Goal: Download file/media

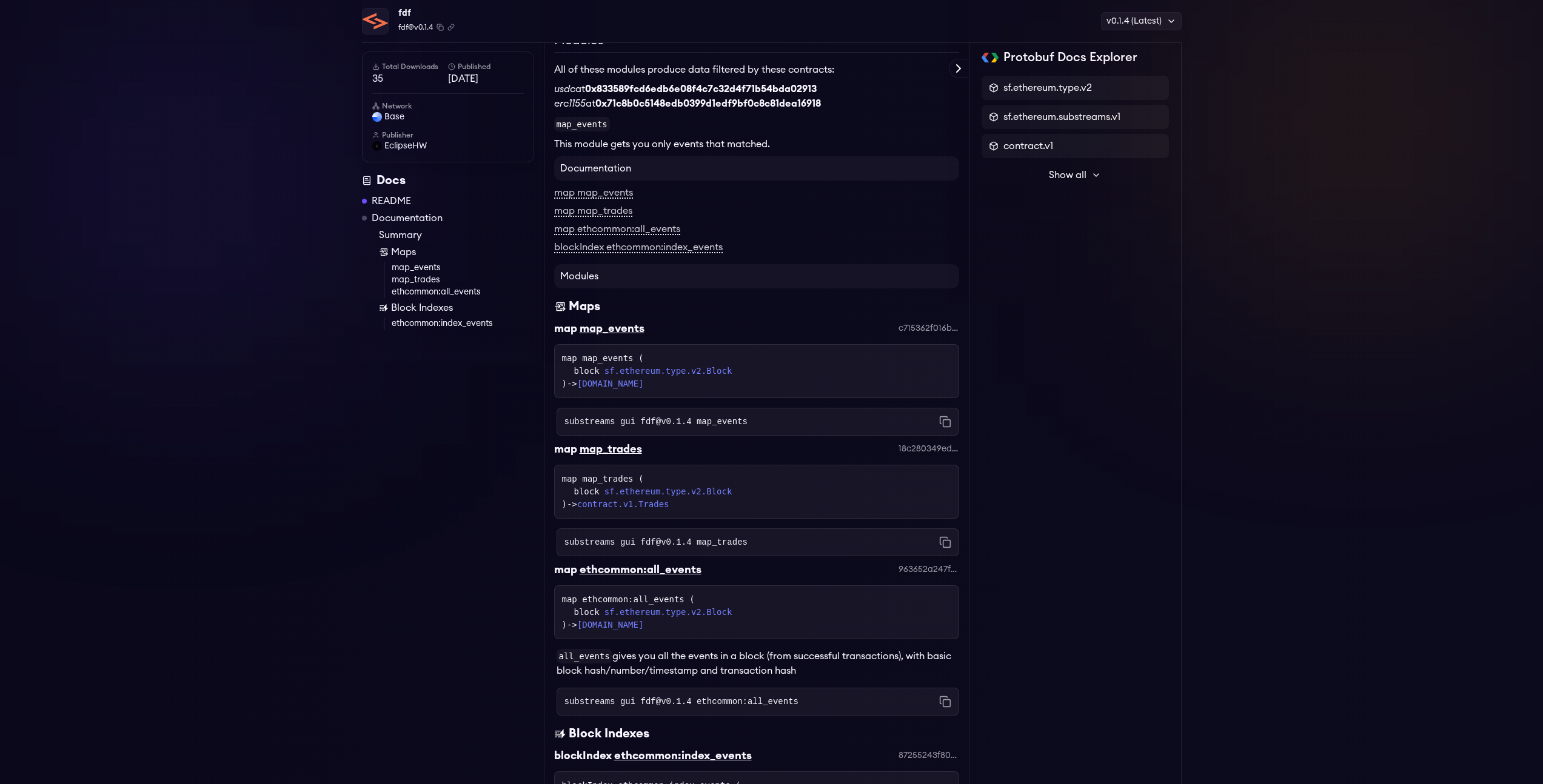
scroll to position [318, 0]
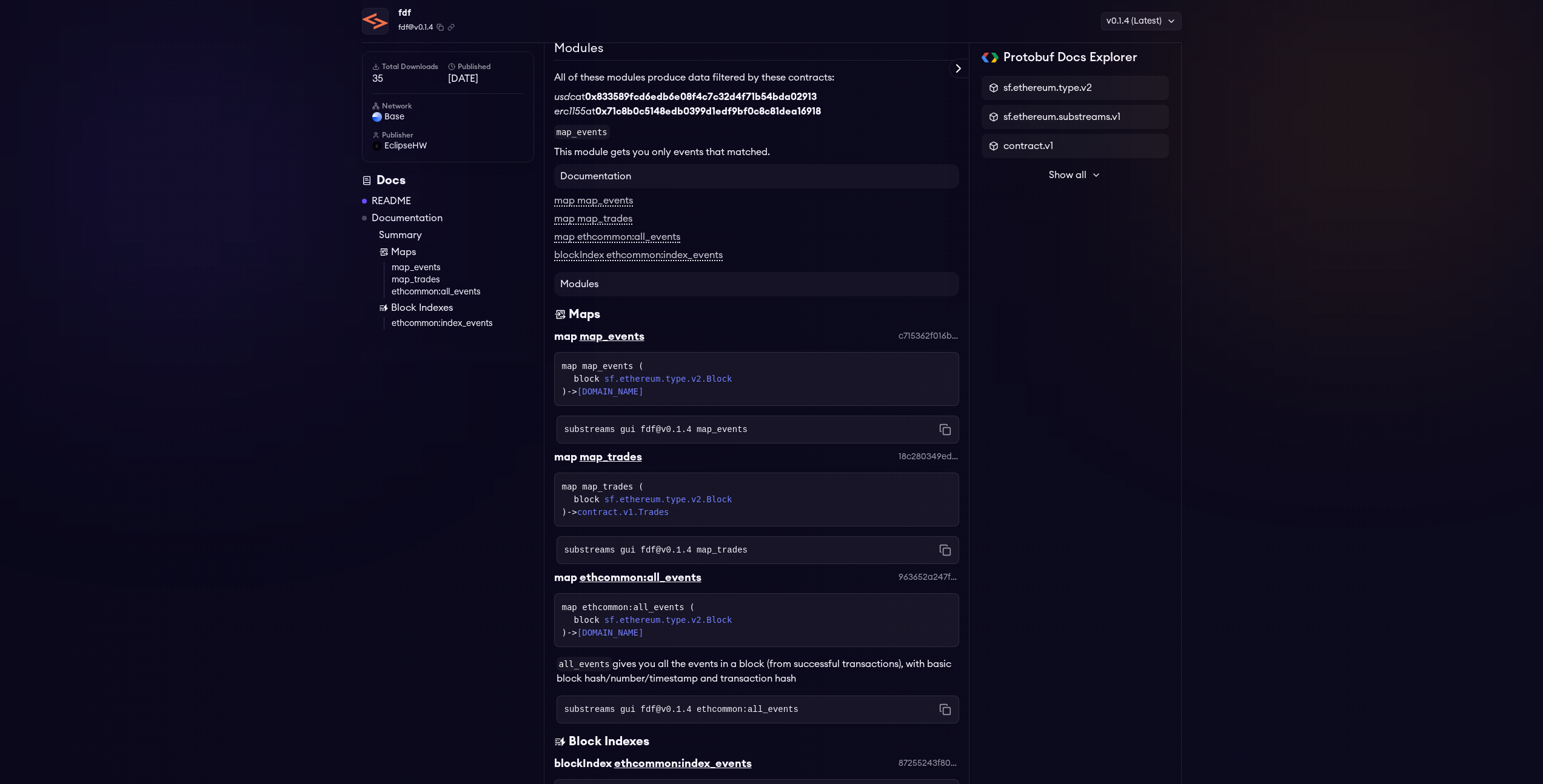
click at [754, 116] on strong "0x71c8b0c5148edb0399d1edf9bf0c8c81dea16918" at bounding box center [709, 111] width 226 height 10
copy strong "0x71c8b0c5148edb0399d1edf9bf0c8c81dea16918"
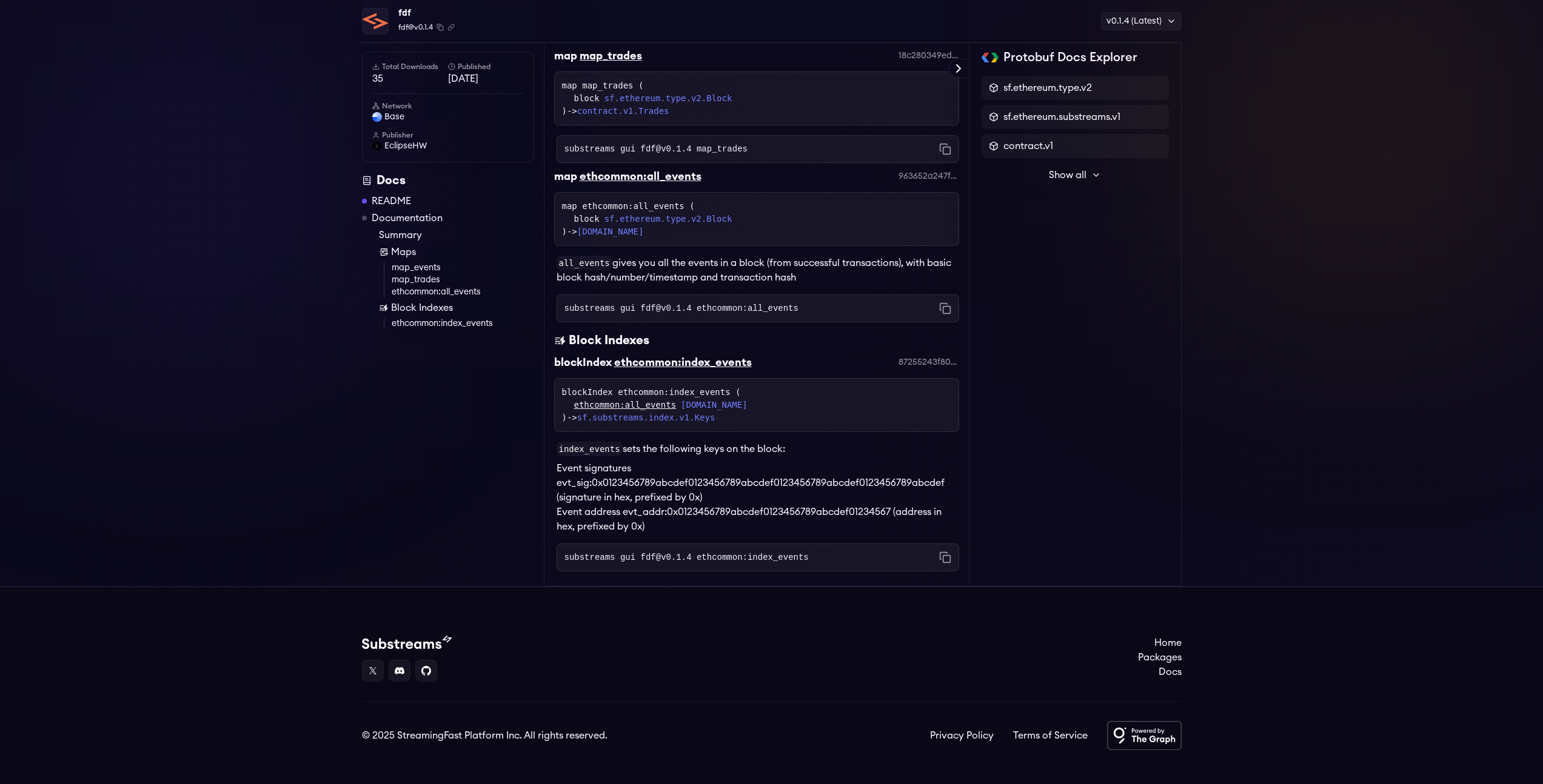
scroll to position [0, 0]
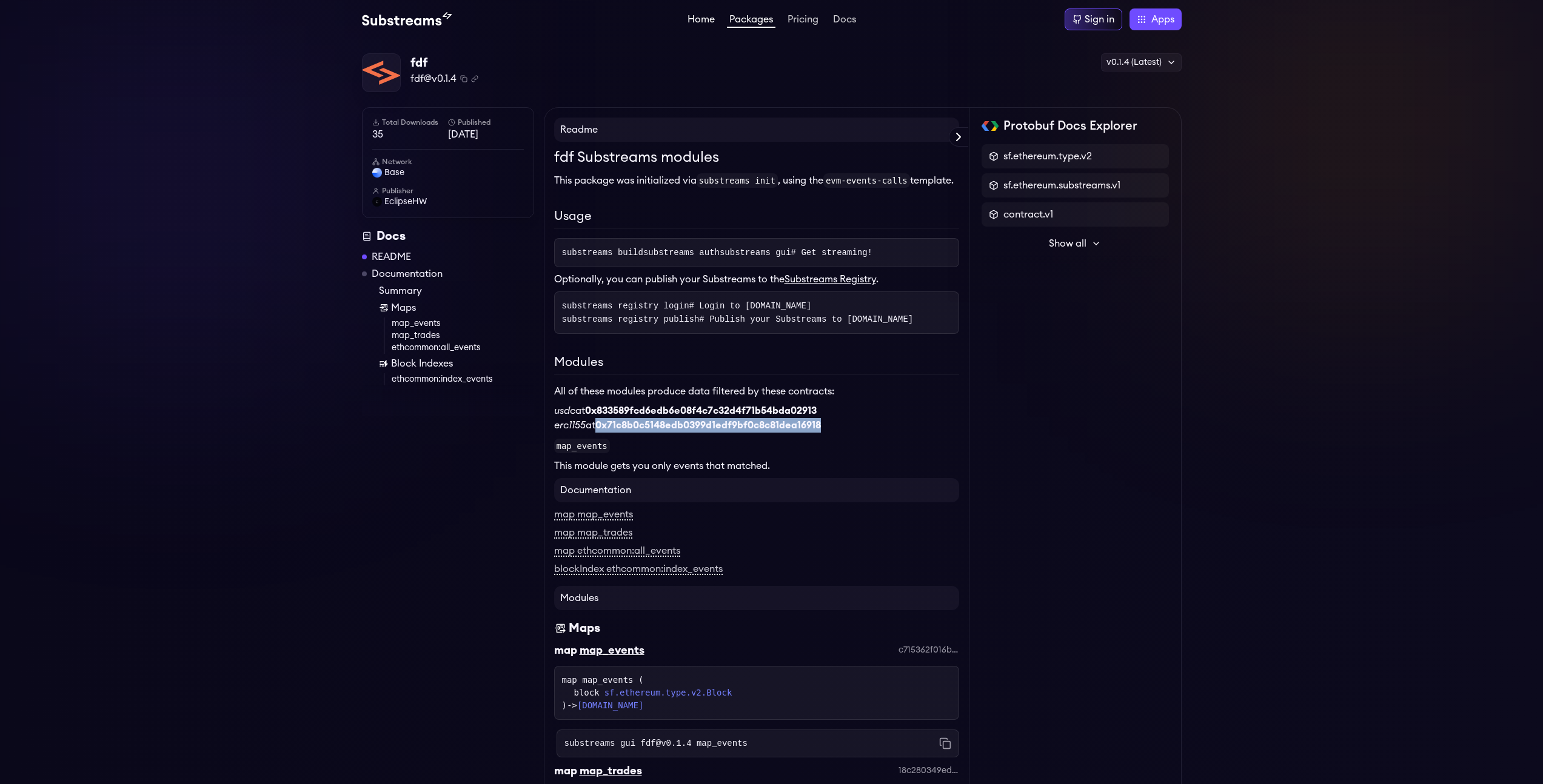
click at [702, 23] on link "Home" at bounding box center [701, 21] width 32 height 12
click at [1086, 242] on button "Show all" at bounding box center [1075, 244] width 188 height 24
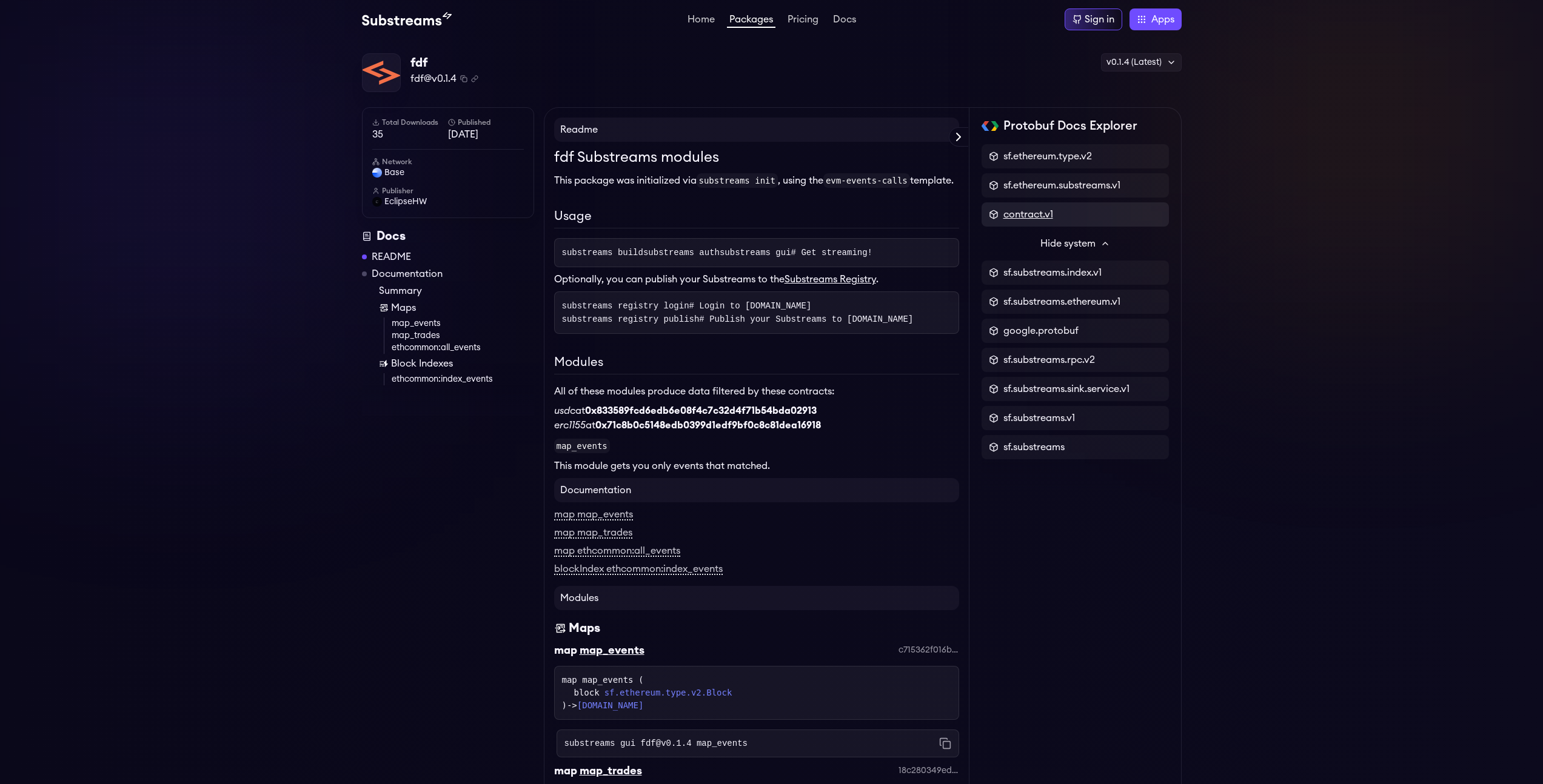
click at [1032, 214] on span "contract.v1" at bounding box center [1027, 214] width 49 height 15
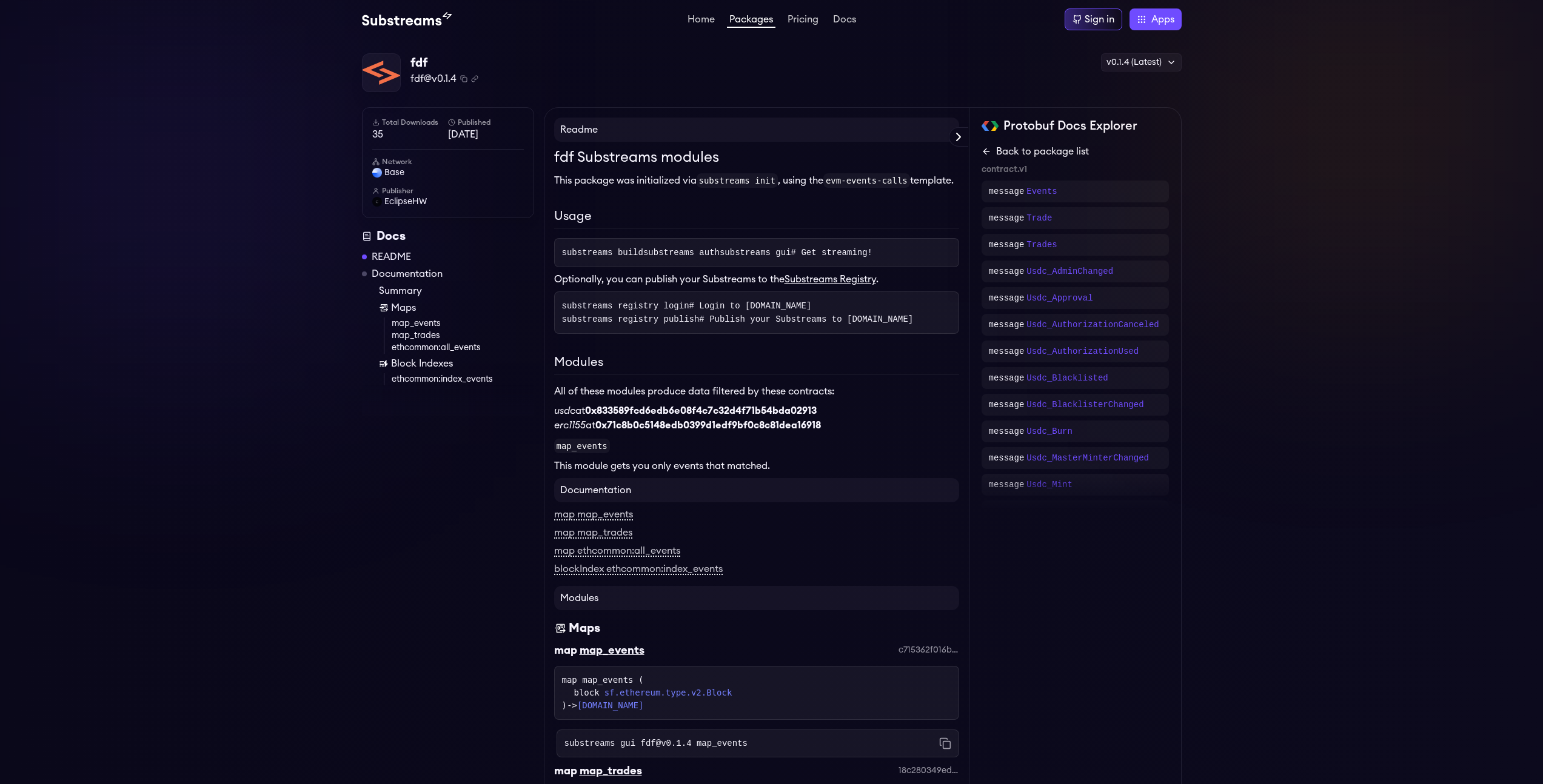
click at [991, 154] on icon at bounding box center [986, 151] width 10 height 10
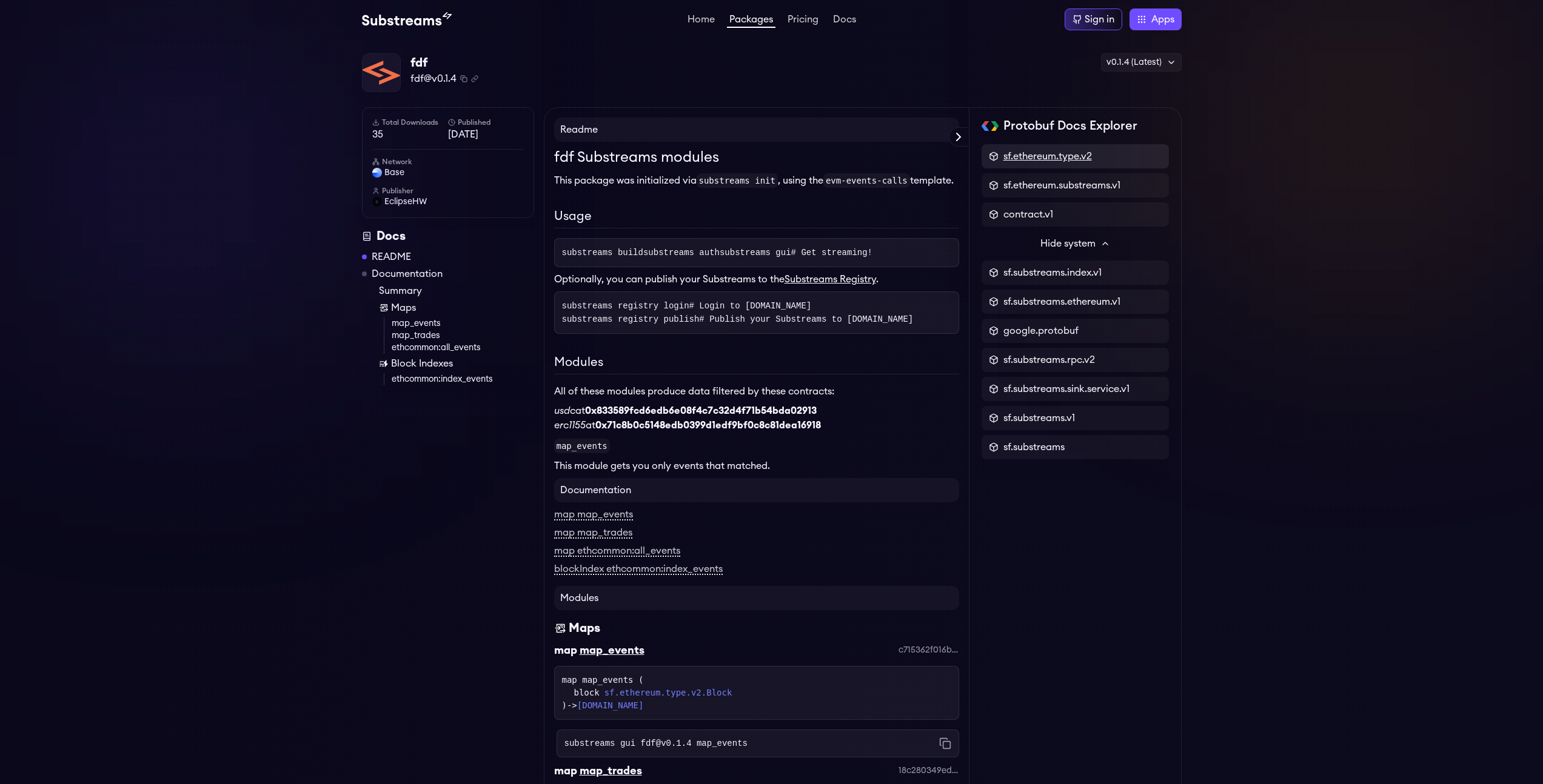
click at [1070, 155] on span "sf.ethereum.type.v2" at bounding box center [1047, 156] width 89 height 15
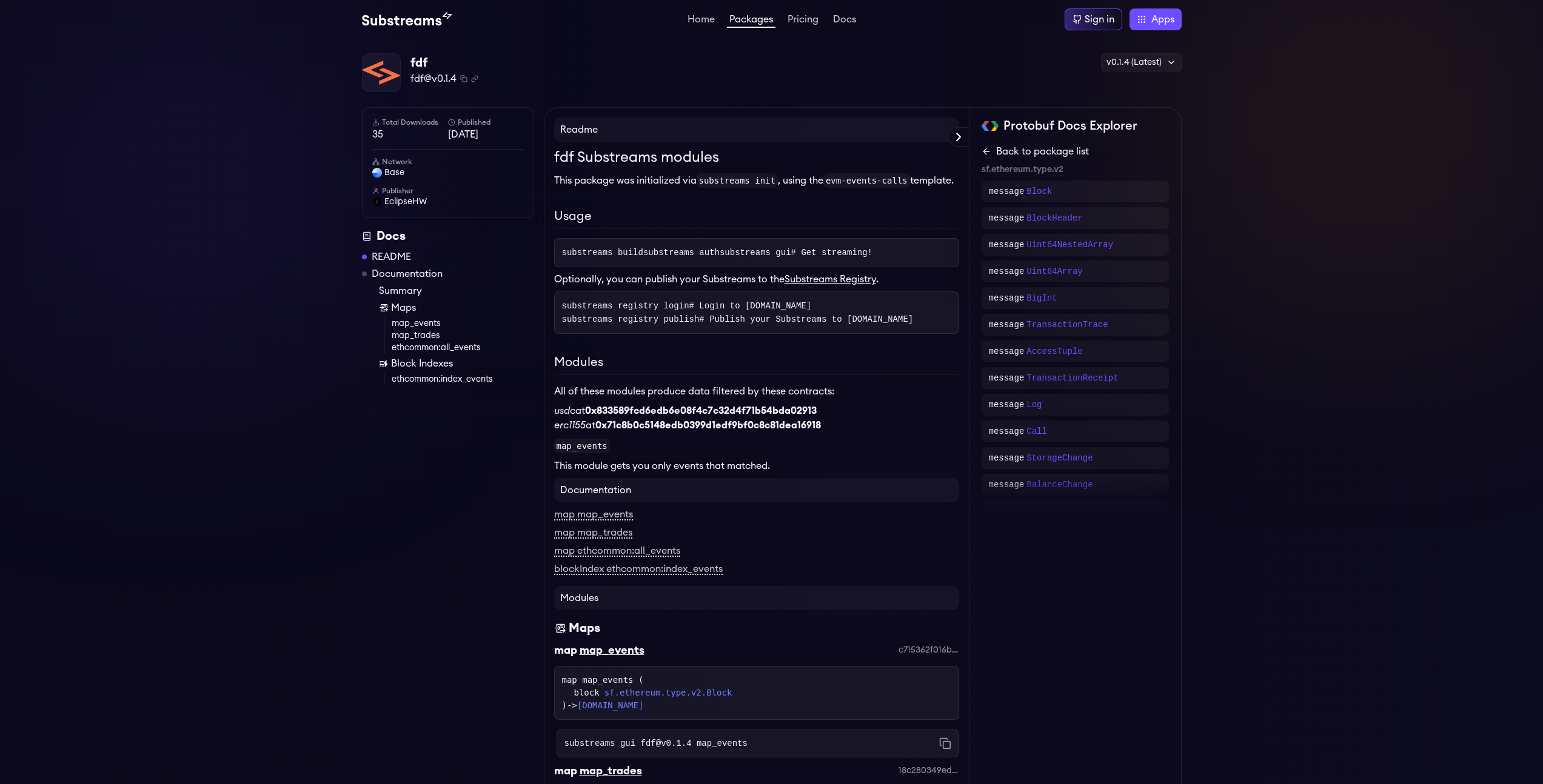
click at [986, 152] on icon at bounding box center [986, 151] width 10 height 10
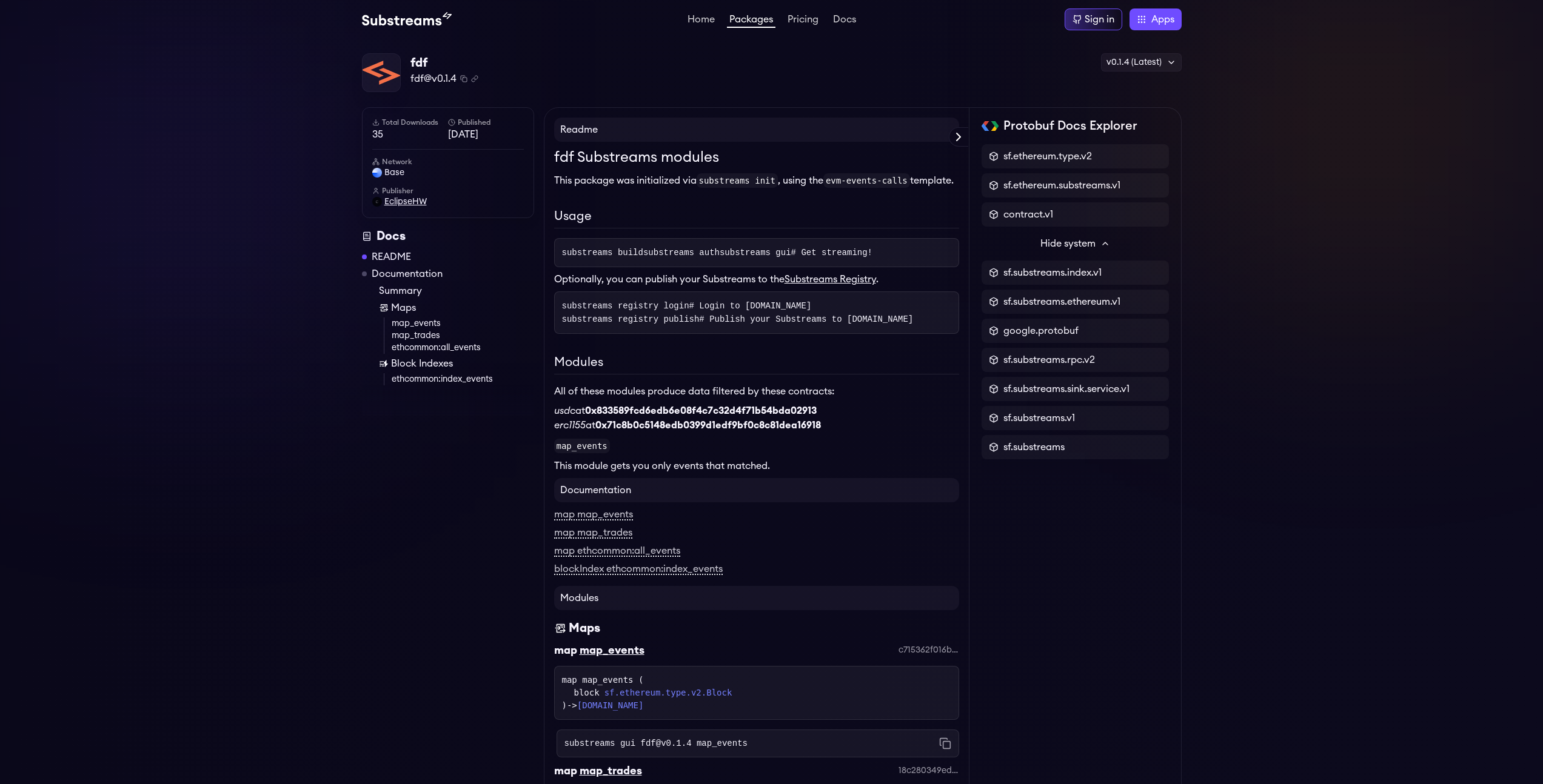
click at [386, 204] on span "EclipseHW" at bounding box center [406, 201] width 43 height 12
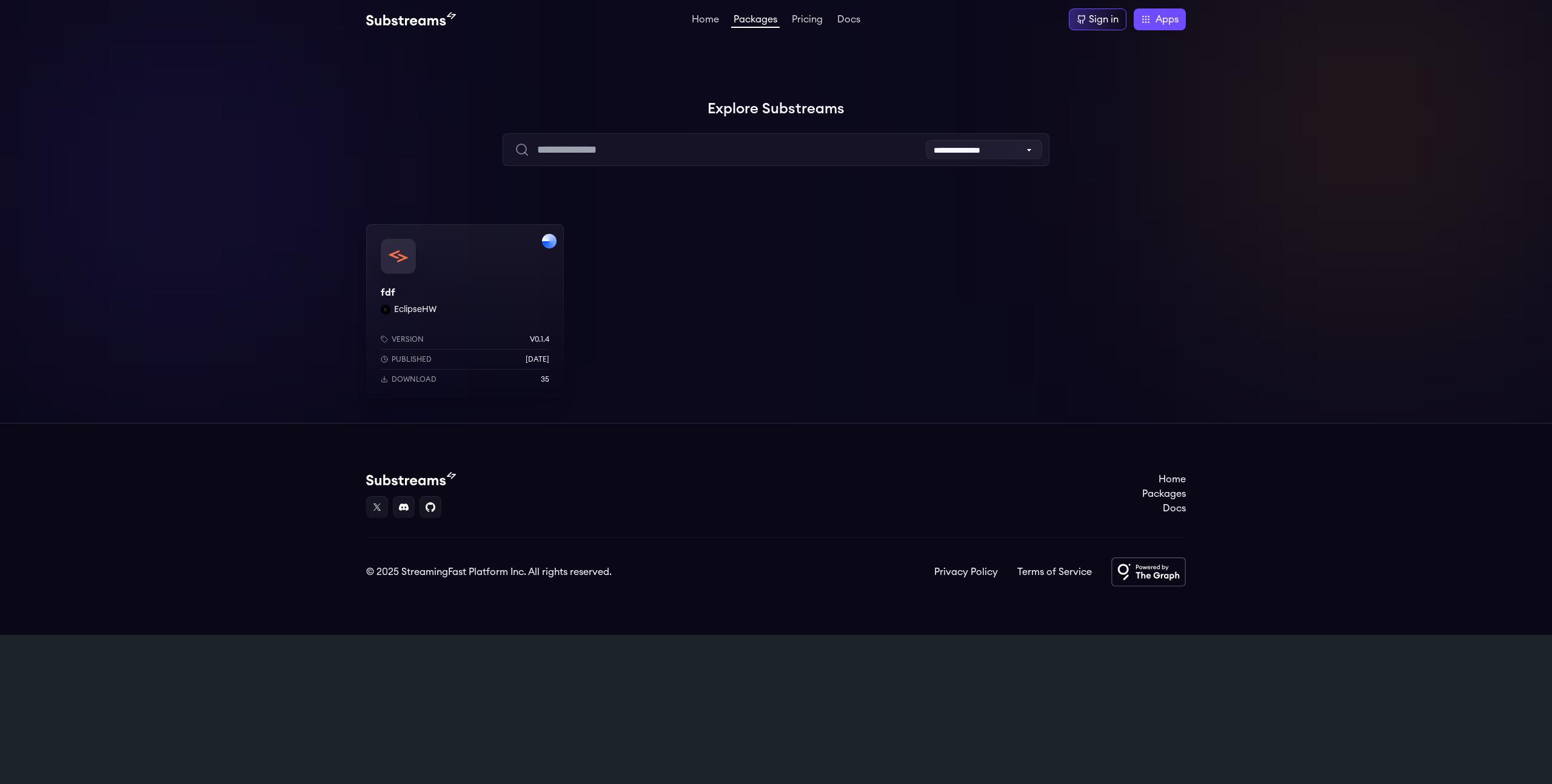
click at [414, 377] on p "Download" at bounding box center [414, 379] width 45 height 10
